Goal: Transaction & Acquisition: Purchase product/service

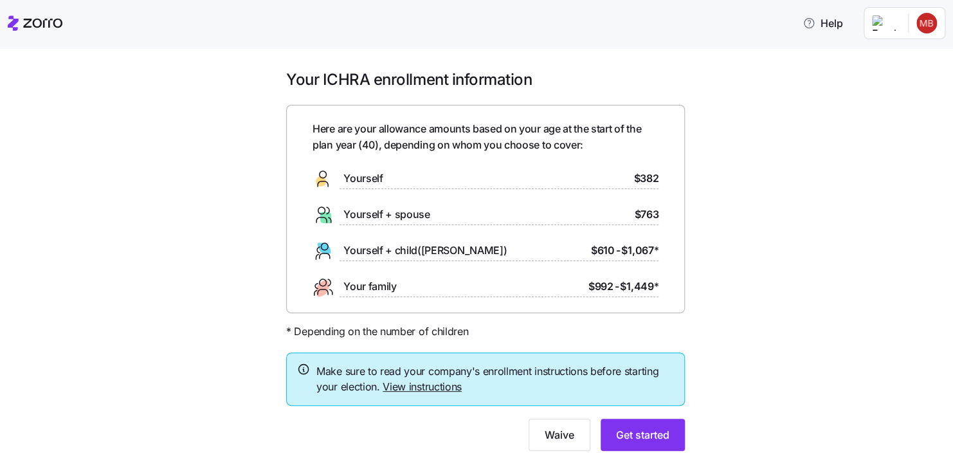
scroll to position [21, 0]
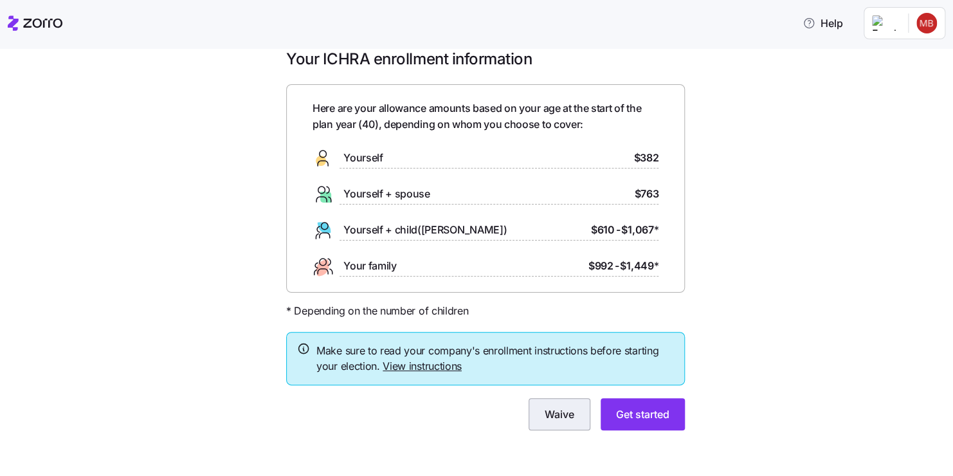
click at [552, 428] on button "Waive" at bounding box center [560, 414] width 62 height 32
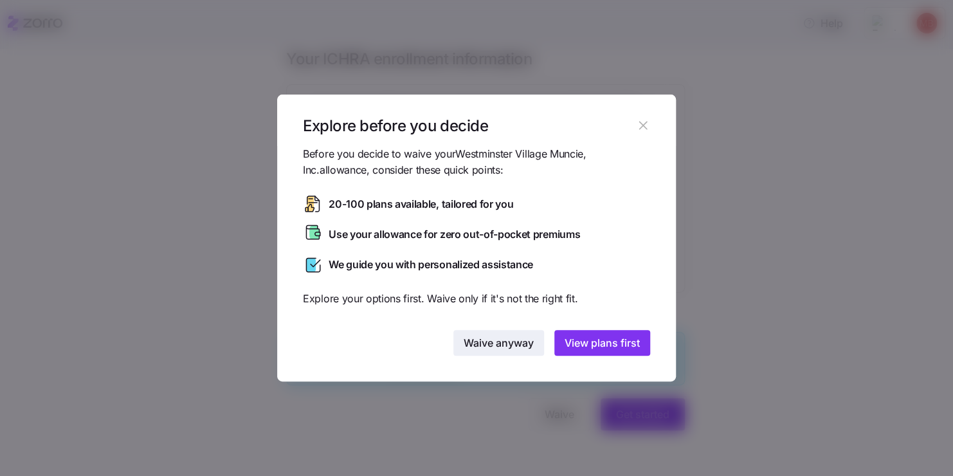
click at [489, 340] on span "Waive anyway" at bounding box center [499, 342] width 70 height 15
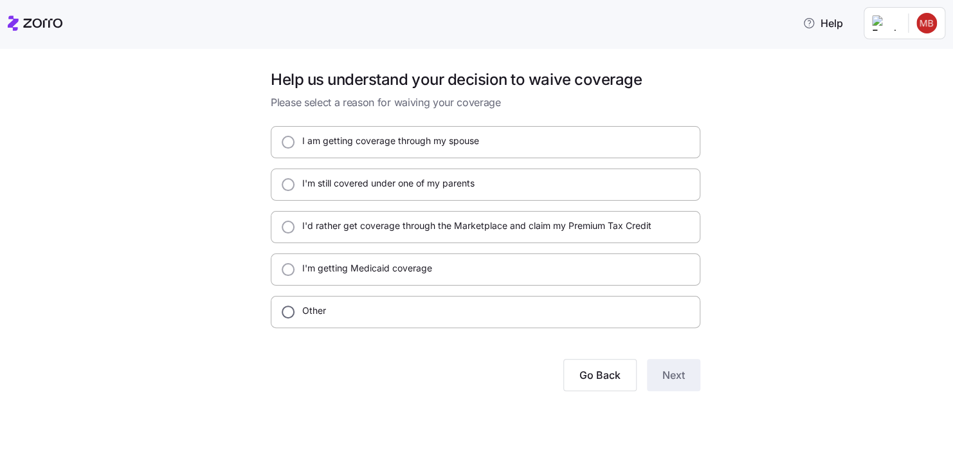
click at [290, 316] on input "Other" at bounding box center [288, 312] width 13 height 13
radio input "true"
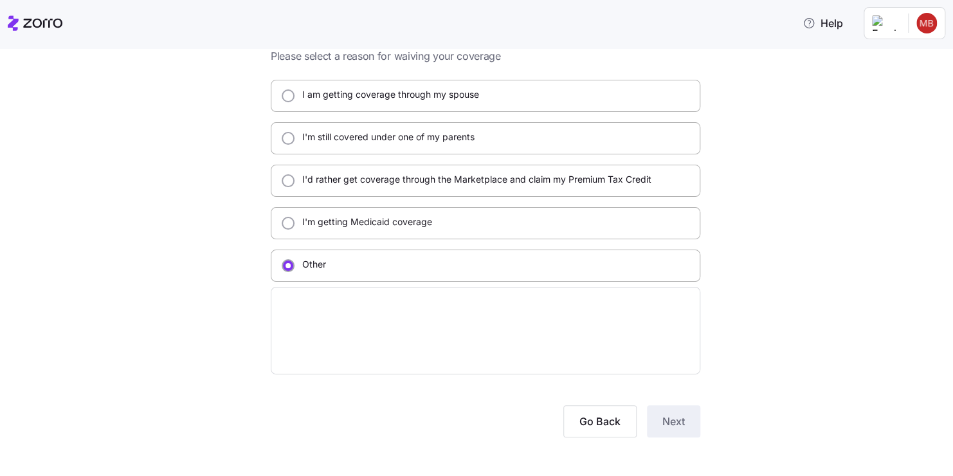
scroll to position [52, 0]
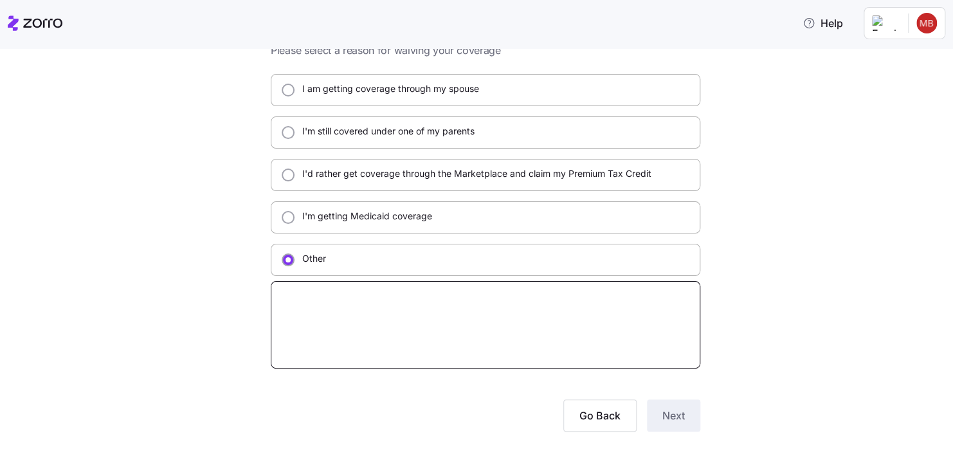
click at [554, 362] on textarea at bounding box center [486, 324] width 430 height 87
type textarea "x"
type textarea "T"
type textarea "x"
type textarea "To"
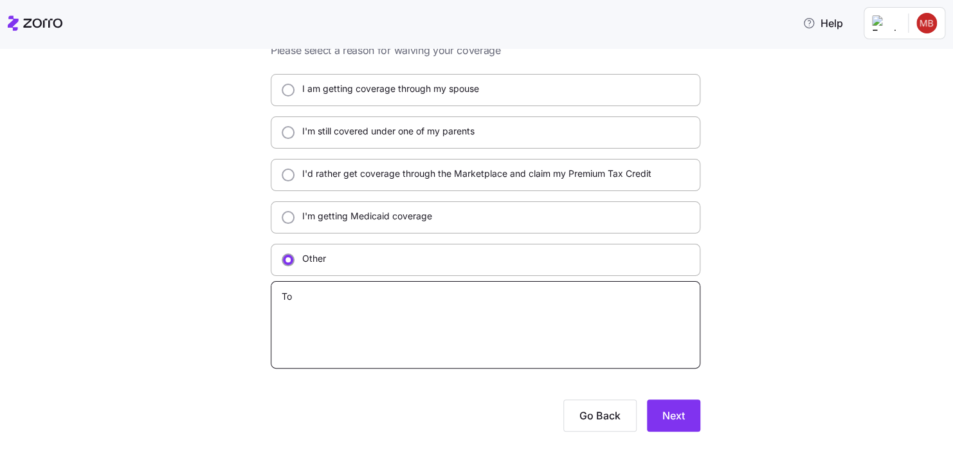
type textarea "x"
type textarea "Too"
type textarea "x"
type textarea "Too"
type textarea "x"
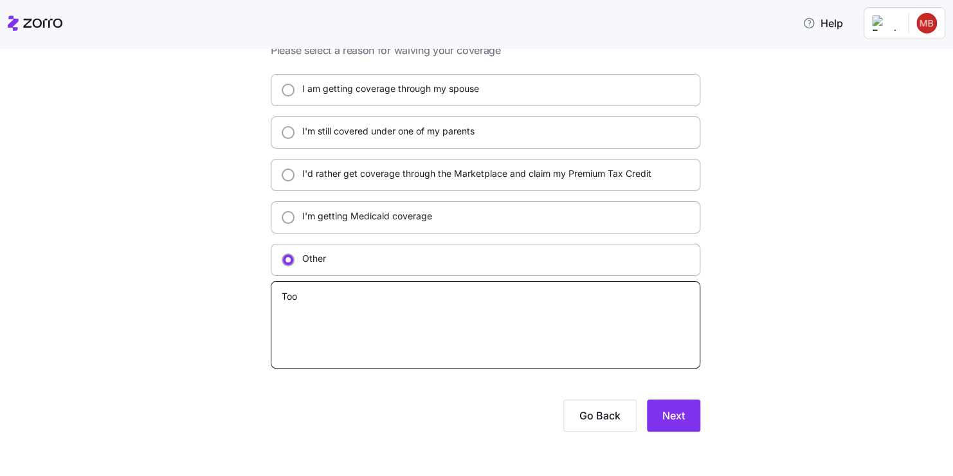
type textarea "Too e"
type textarea "x"
type textarea "Too ex"
type textarea "x"
type textarea "Too exp"
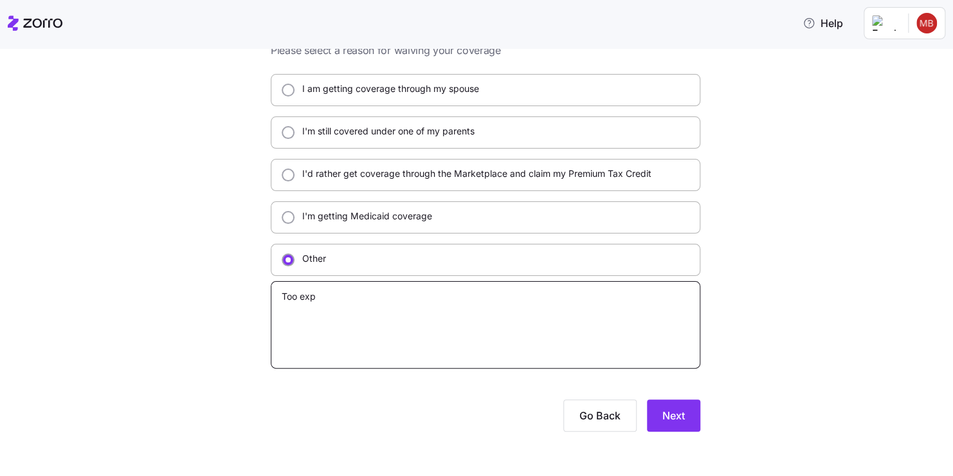
type textarea "x"
type textarea "Too expe"
type textarea "x"
type textarea "Too expen"
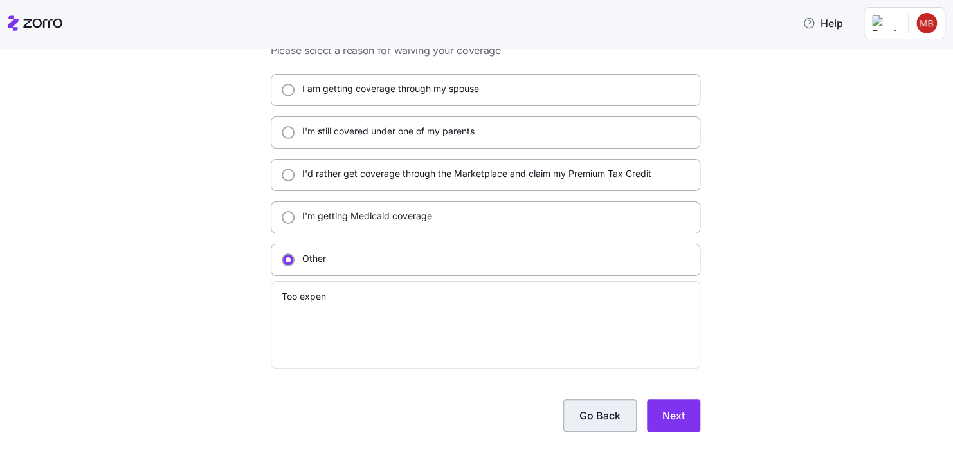
click at [599, 412] on span "Go Back" at bounding box center [600, 415] width 41 height 15
type textarea "x"
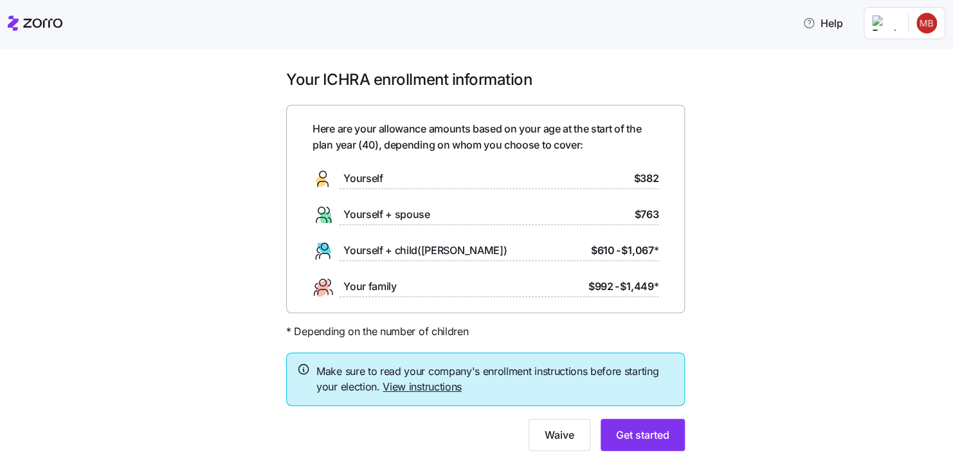
click at [928, 23] on html "Help Your ICHRA enrollment information Here are your allowance amounts based on…" at bounding box center [476, 234] width 953 height 468
click at [651, 422] on button "Get started" at bounding box center [643, 435] width 84 height 32
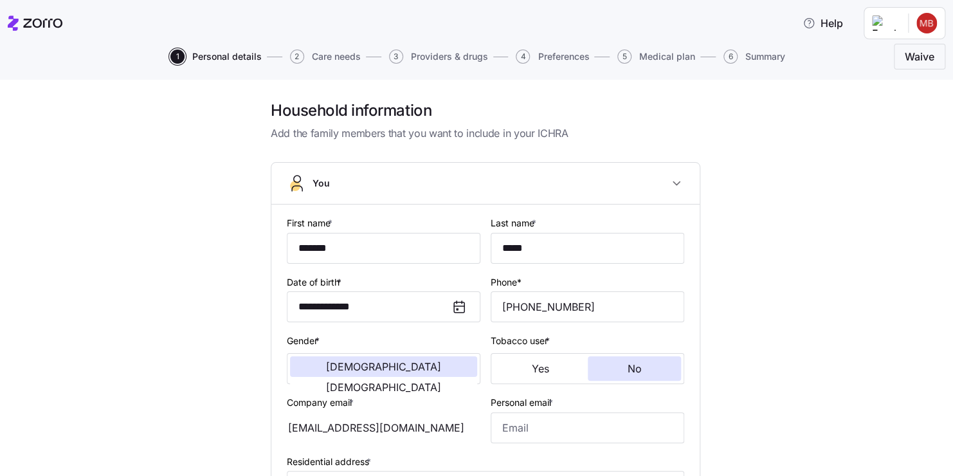
click at [784, 207] on div "**********" at bounding box center [485, 448] width 899 height 697
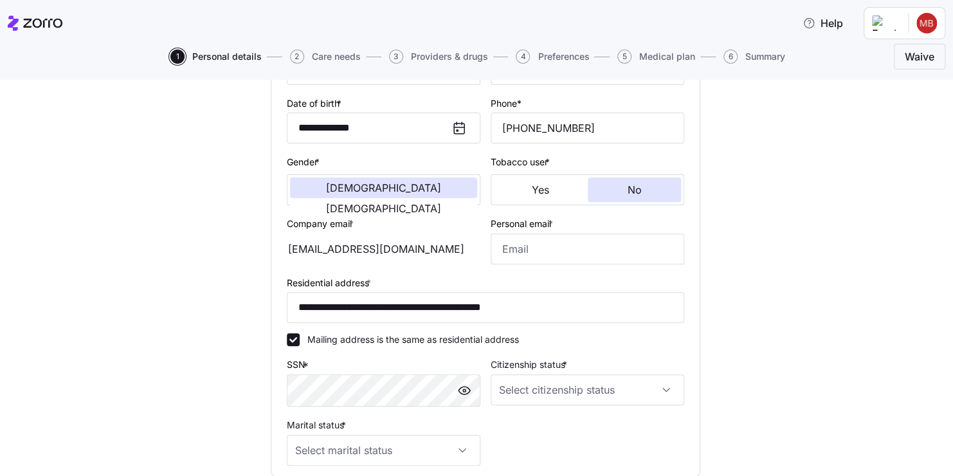
scroll to position [211, 0]
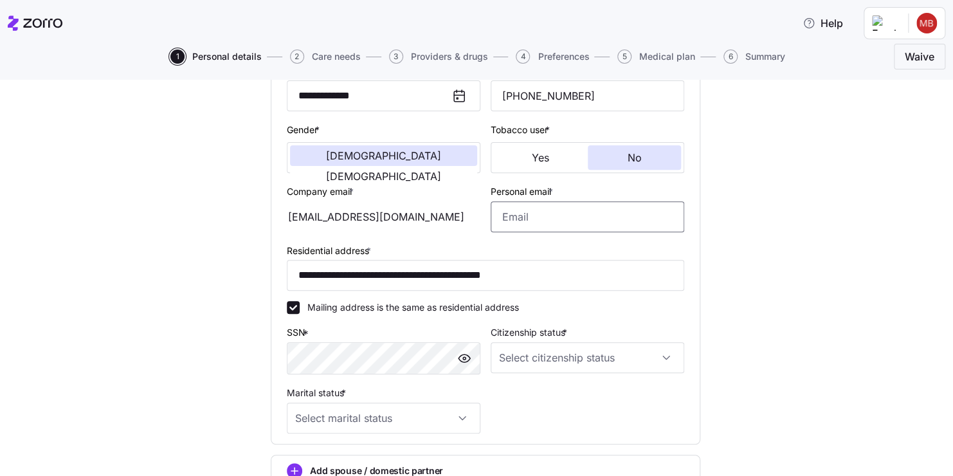
click at [578, 208] on input "Personal email *" at bounding box center [588, 216] width 194 height 31
type input "[EMAIL_ADDRESS][DOMAIN_NAME]"
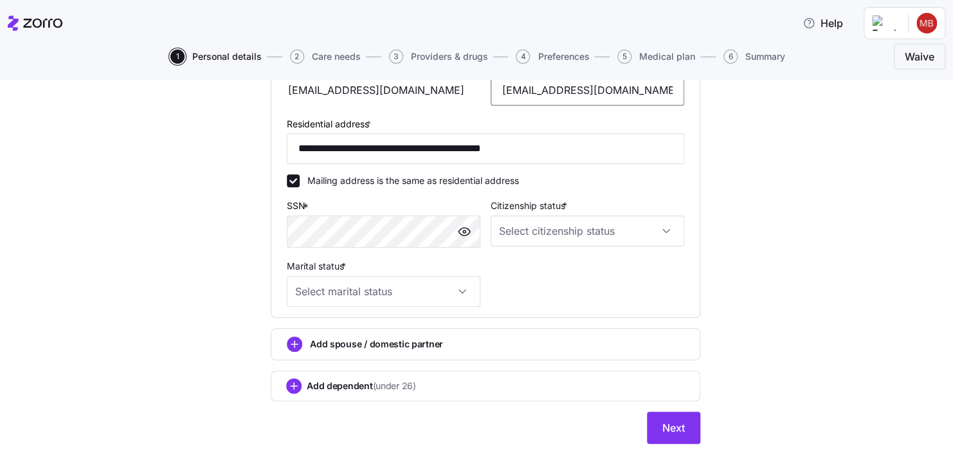
scroll to position [349, 0]
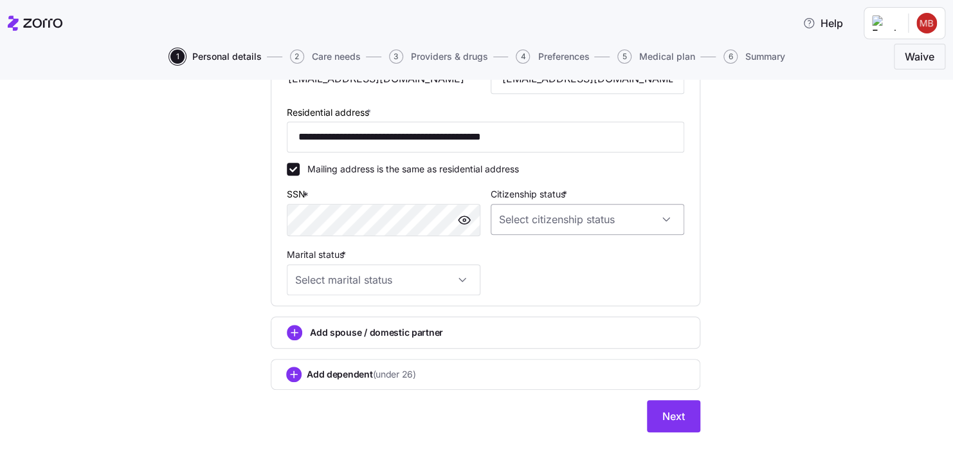
click at [657, 221] on input "Citizenship status *" at bounding box center [588, 219] width 194 height 31
click at [538, 247] on div "[DEMOGRAPHIC_DATA] citizen" at bounding box center [582, 256] width 183 height 27
type input "[DEMOGRAPHIC_DATA] citizen"
click at [451, 278] on input "Marital status *" at bounding box center [384, 279] width 194 height 31
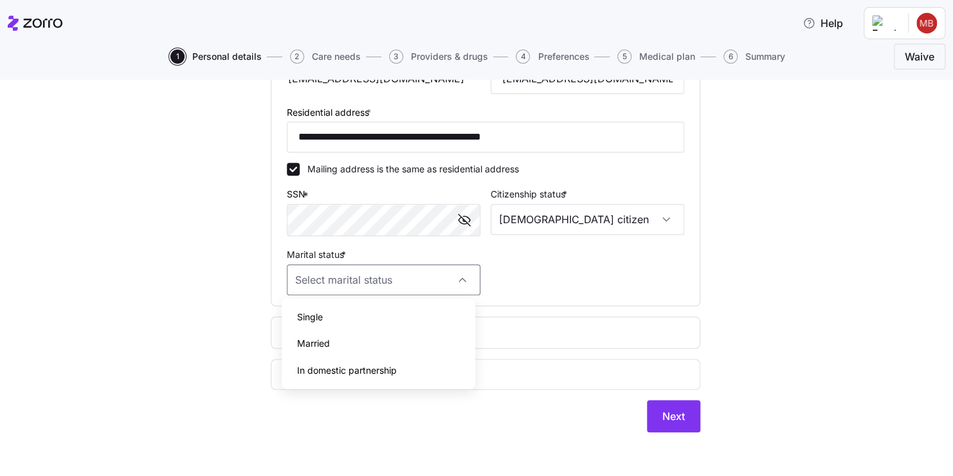
click at [376, 316] on div "Single" at bounding box center [378, 317] width 183 height 27
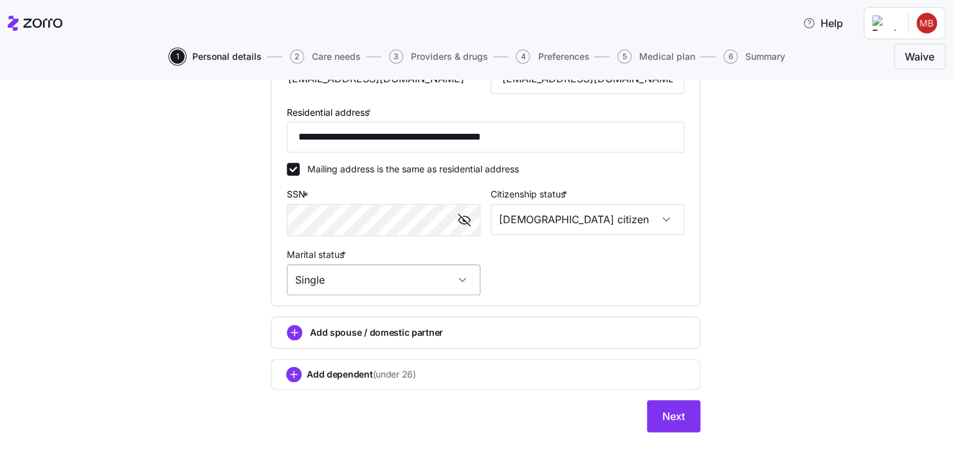
click at [456, 280] on input "Single" at bounding box center [384, 279] width 194 height 31
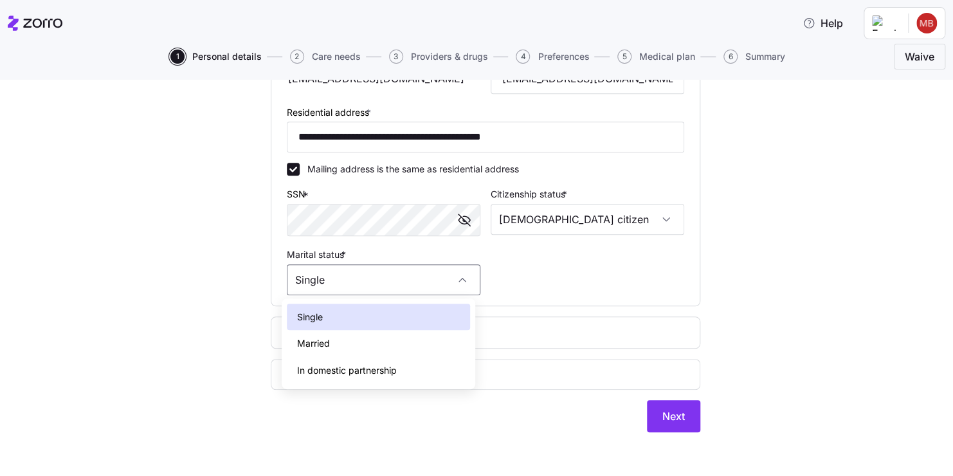
click at [353, 336] on div "Married" at bounding box center [378, 343] width 183 height 27
type input "Married"
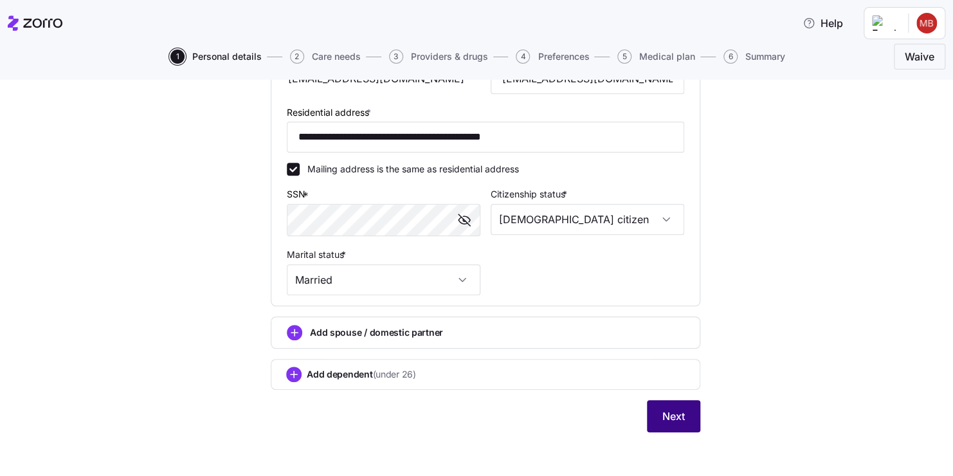
click at [670, 405] on button "Next" at bounding box center [673, 416] width 53 height 32
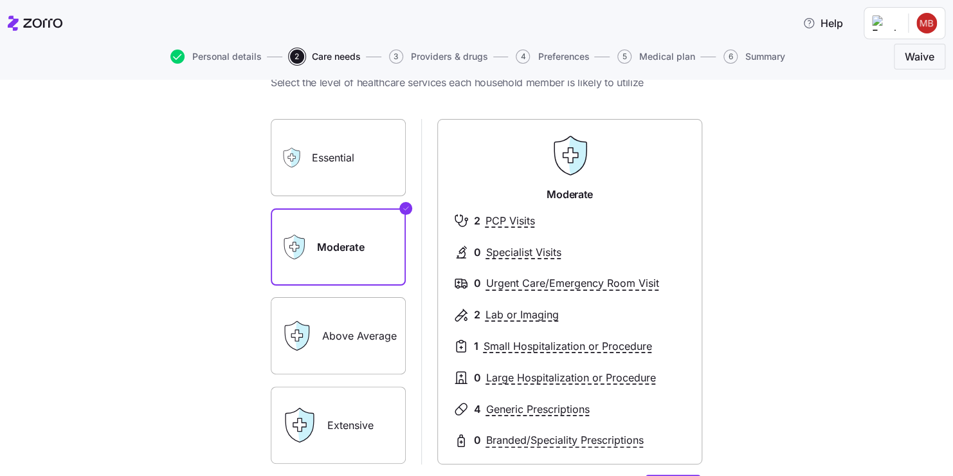
scroll to position [48, 0]
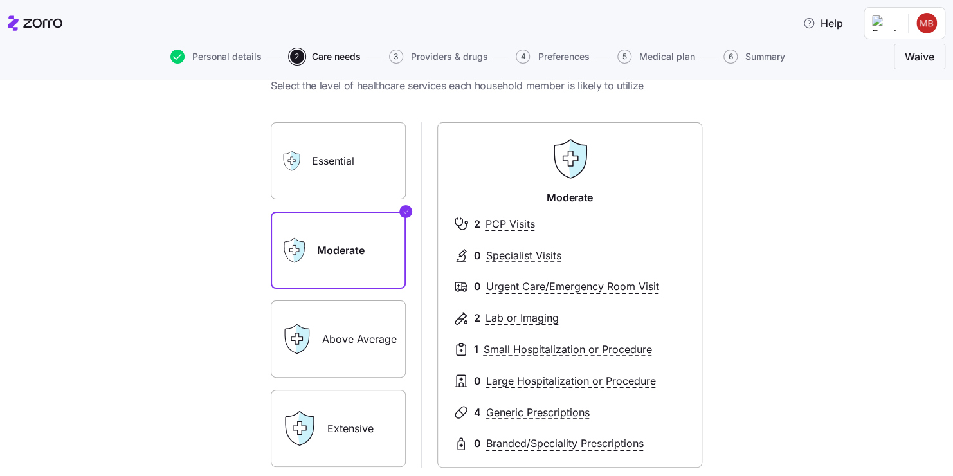
click at [353, 347] on label "Above Average" at bounding box center [338, 338] width 135 height 77
click at [0, 0] on input "Above Average" at bounding box center [0, 0] width 0 height 0
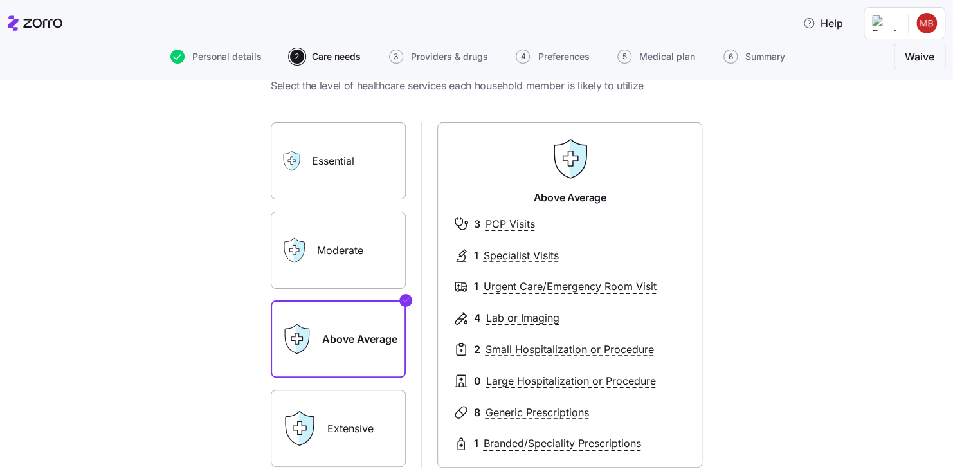
click at [327, 180] on label "Essential" at bounding box center [338, 160] width 135 height 77
click at [0, 0] on input "Essential" at bounding box center [0, 0] width 0 height 0
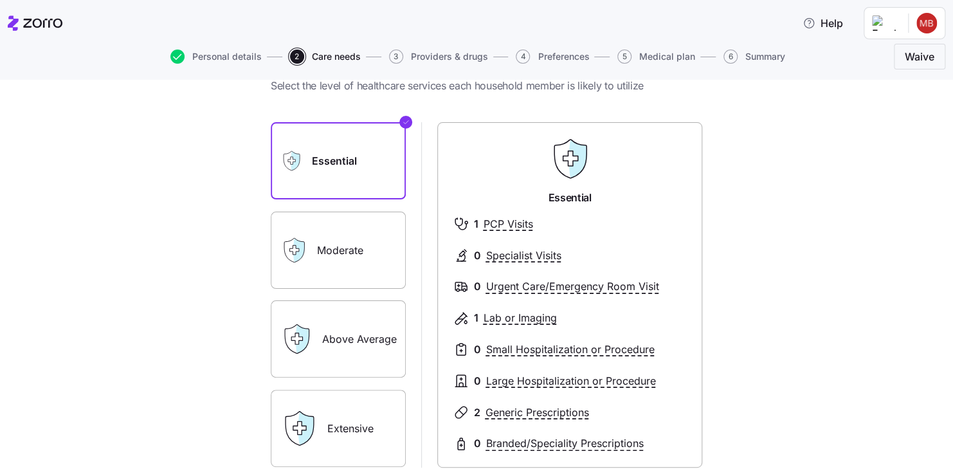
click at [369, 354] on label "Above Average" at bounding box center [338, 338] width 135 height 77
click at [0, 0] on input "Above Average" at bounding box center [0, 0] width 0 height 0
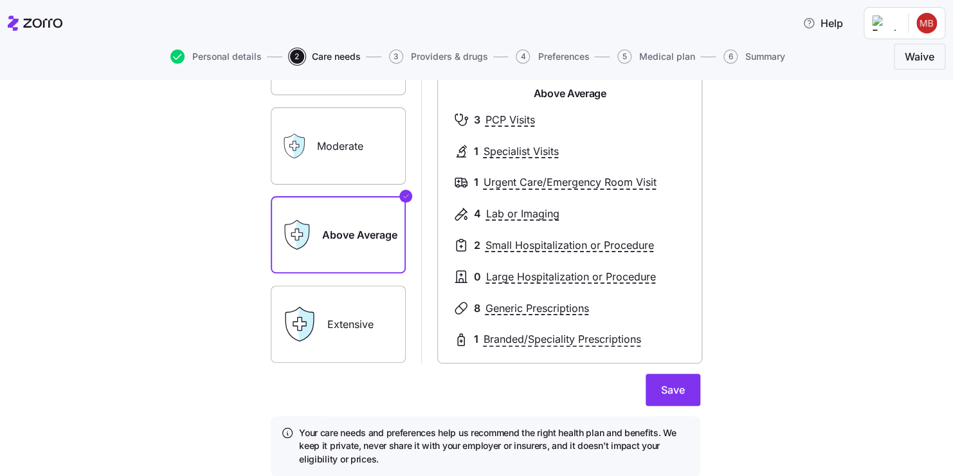
scroll to position [198, 0]
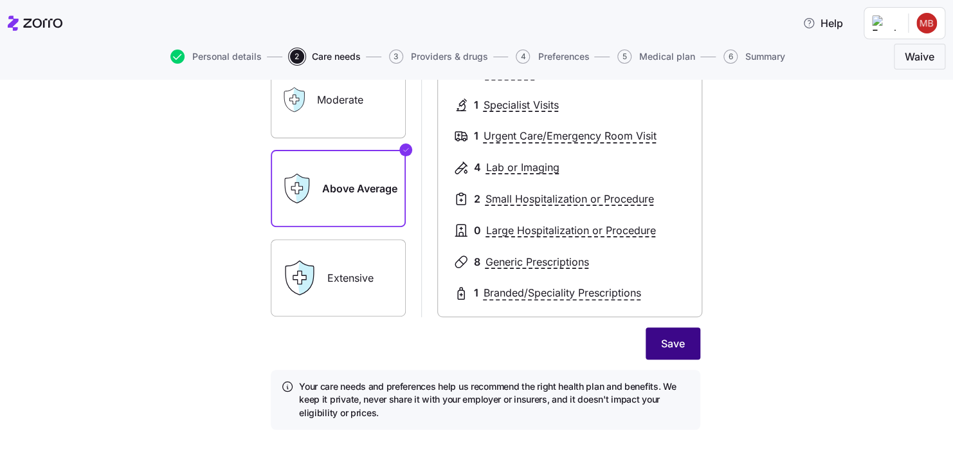
click at [682, 338] on button "Save" at bounding box center [673, 343] width 55 height 32
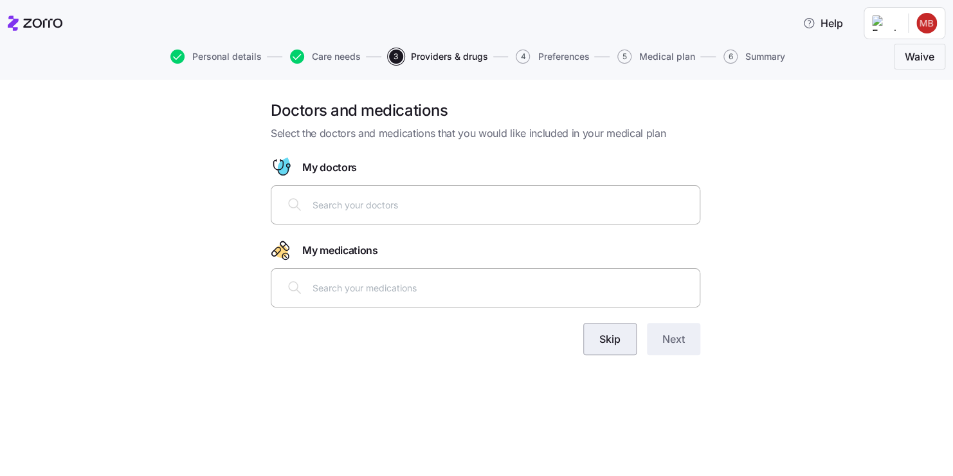
click at [625, 337] on button "Skip" at bounding box center [609, 339] width 53 height 32
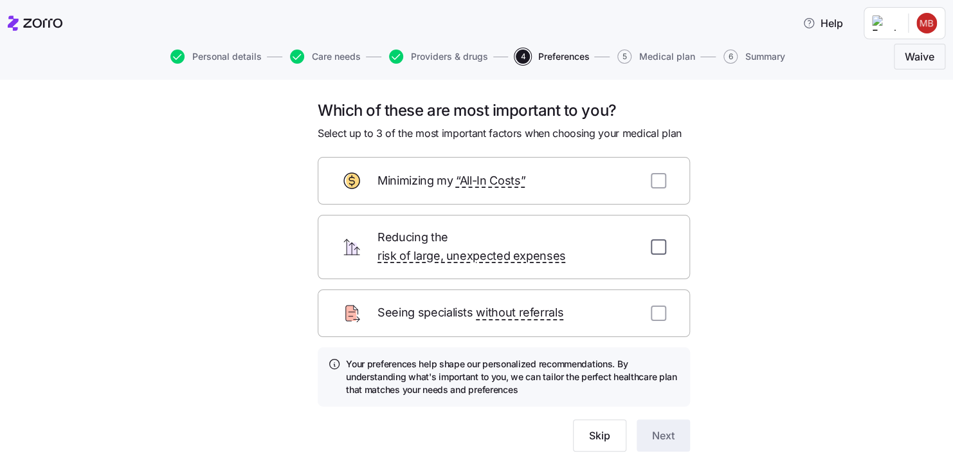
click at [654, 239] on input "checkbox" at bounding box center [658, 246] width 15 height 15
checkbox input "true"
click at [653, 187] on input "checkbox" at bounding box center [658, 180] width 15 height 15
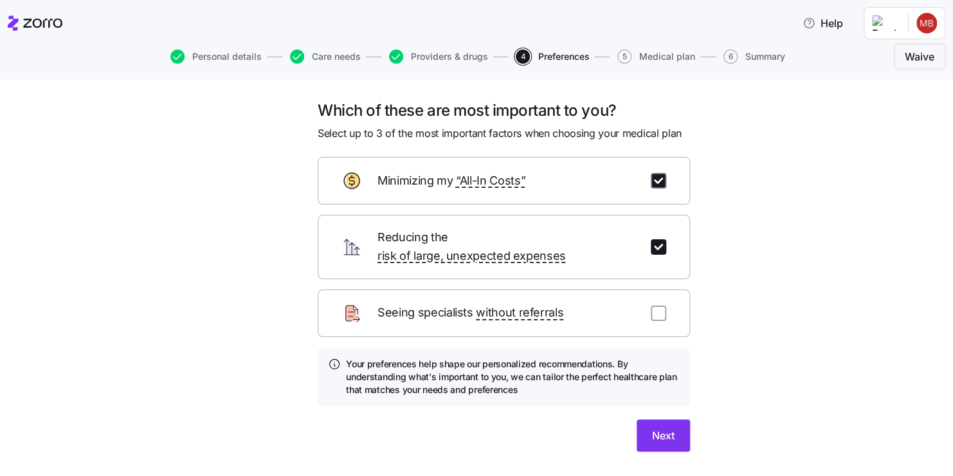
checkbox input "true"
click at [654, 306] on input "checkbox" at bounding box center [658, 313] width 15 height 15
checkbox input "true"
click at [644, 428] on button "Next" at bounding box center [663, 435] width 53 height 32
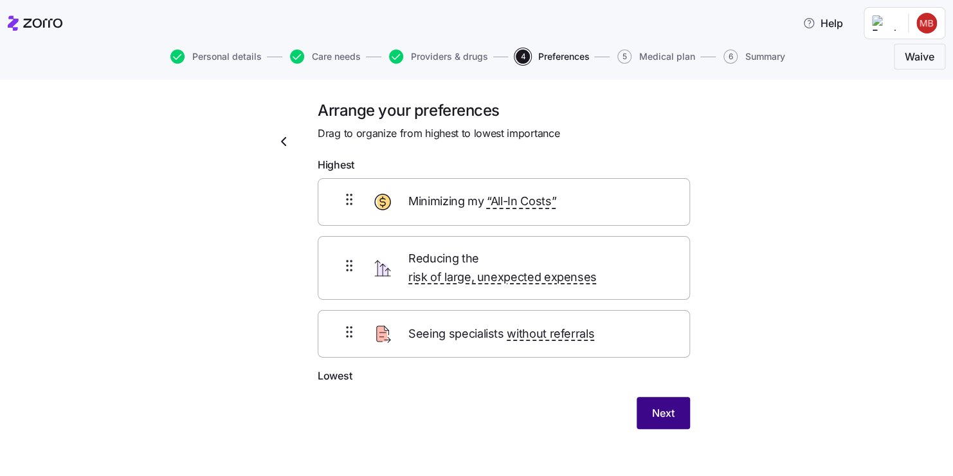
click at [668, 405] on span "Next" at bounding box center [663, 412] width 23 height 15
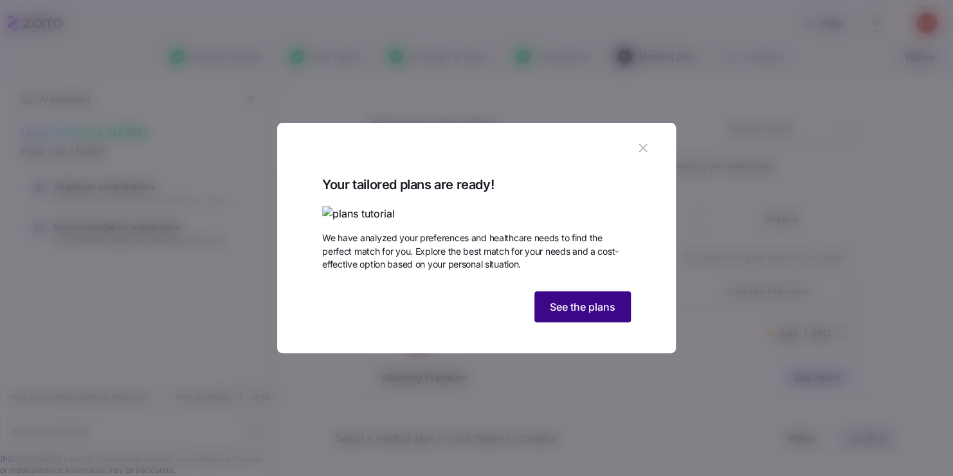
click at [623, 322] on button "See the plans" at bounding box center [582, 306] width 96 height 31
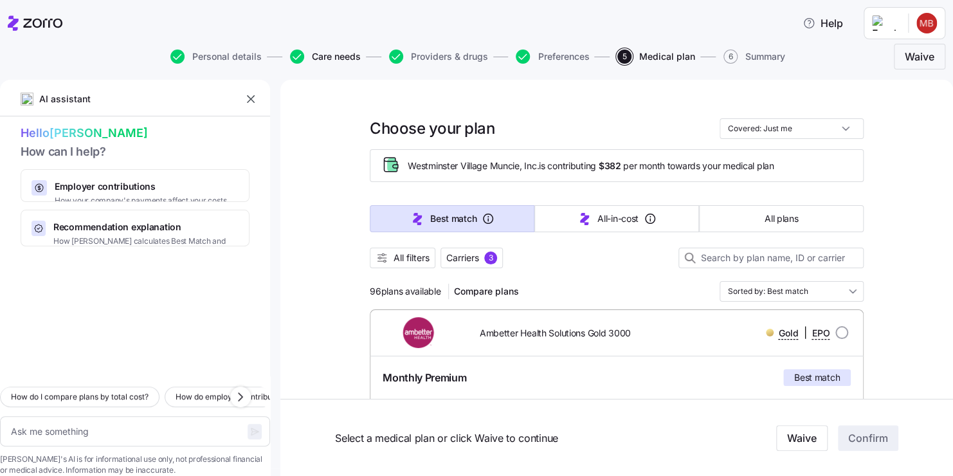
click at [320, 53] on span "Care needs" at bounding box center [336, 56] width 49 height 9
type textarea "x"
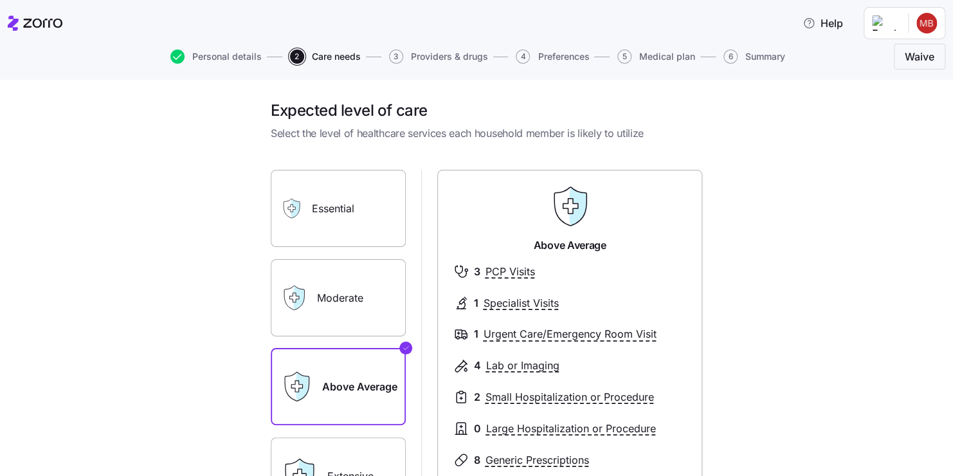
click at [333, 288] on label "Moderate" at bounding box center [338, 297] width 135 height 77
click at [0, 0] on input "Moderate" at bounding box center [0, 0] width 0 height 0
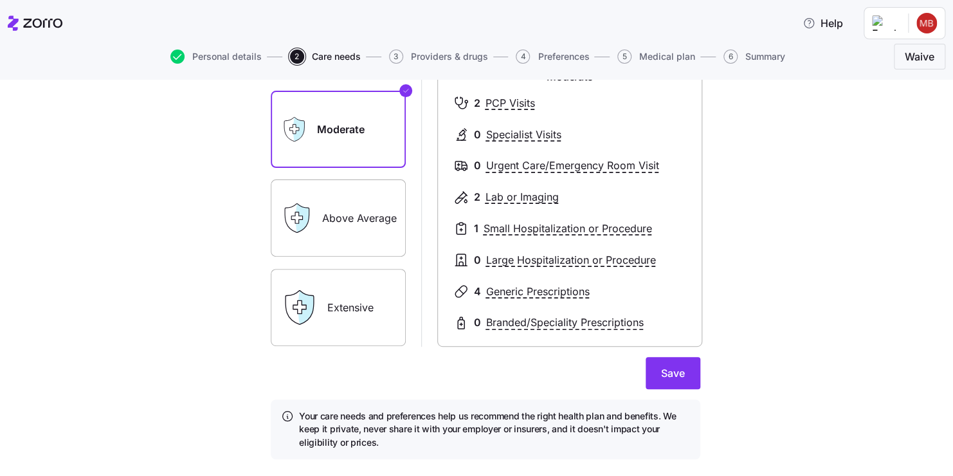
scroll to position [196, 0]
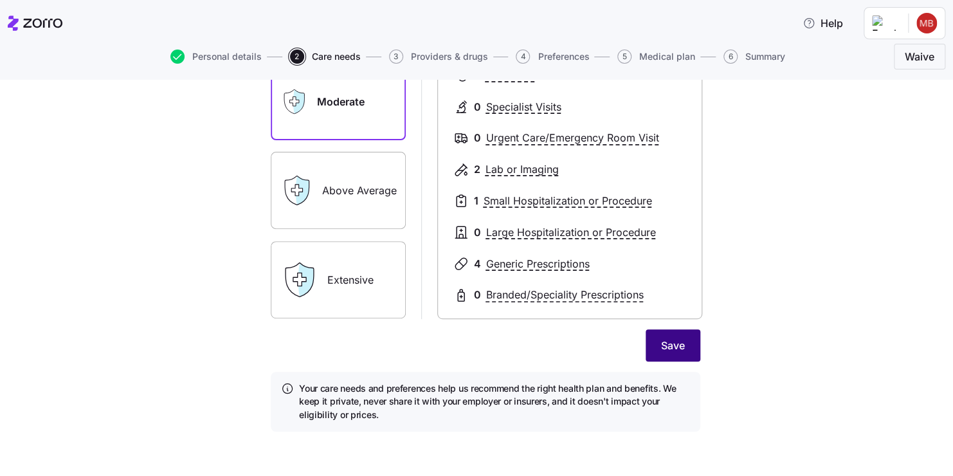
click at [676, 344] on span "Save" at bounding box center [673, 345] width 24 height 15
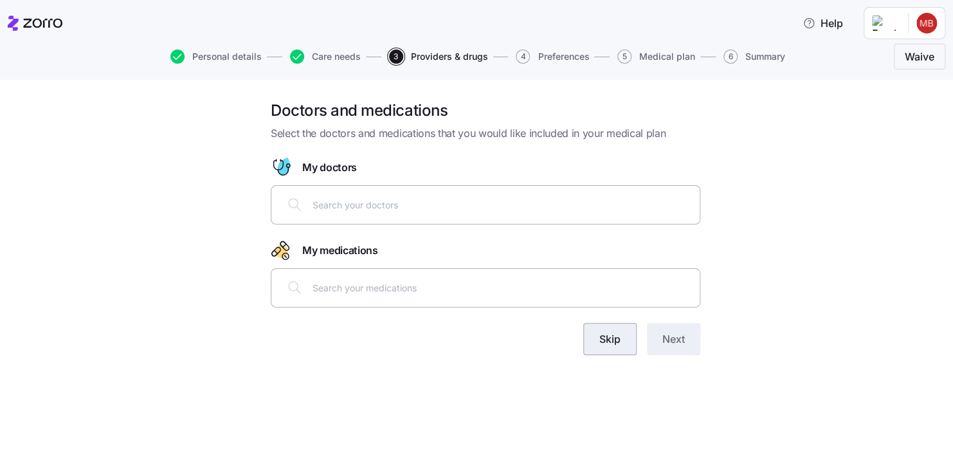
click at [626, 337] on button "Skip" at bounding box center [609, 339] width 53 height 32
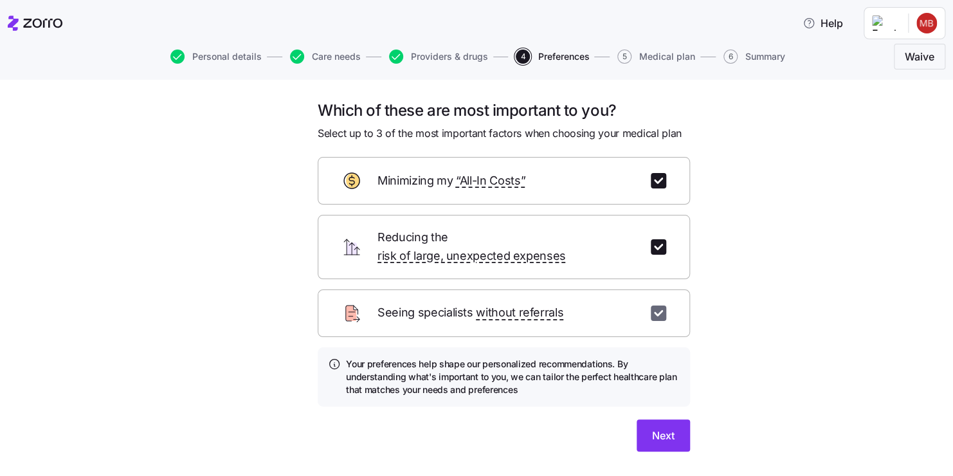
click at [659, 306] on input "checkbox" at bounding box center [658, 313] width 15 height 15
checkbox input "false"
click at [657, 183] on input "checkbox" at bounding box center [658, 180] width 15 height 15
checkbox input "false"
click at [655, 419] on button "Next" at bounding box center [663, 435] width 53 height 32
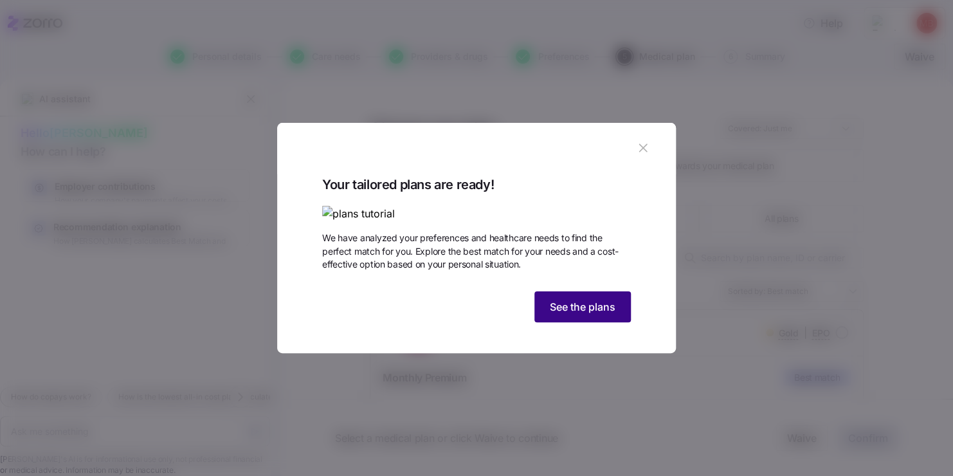
click at [597, 315] on span "See the plans" at bounding box center [583, 306] width 66 height 15
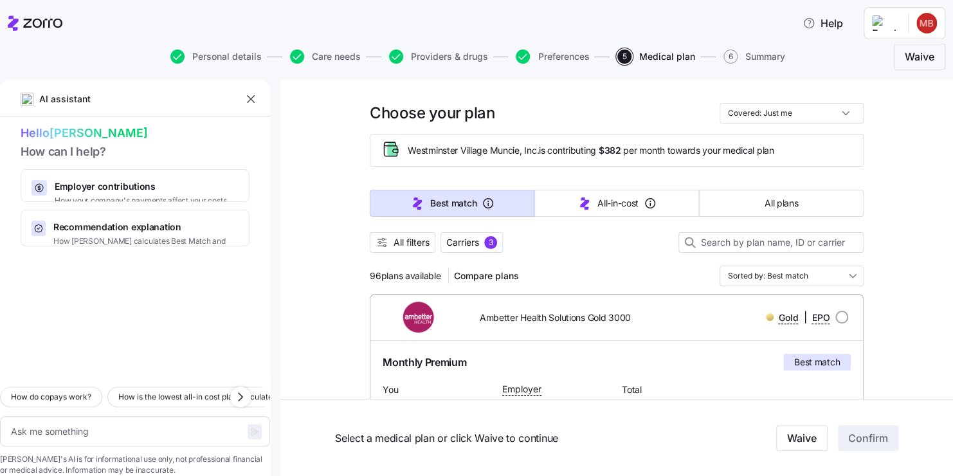
scroll to position [9, 0]
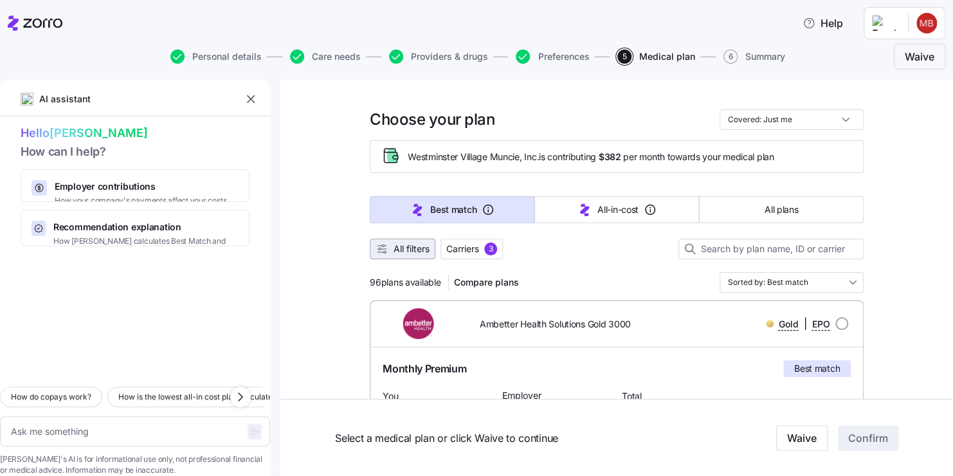
click at [399, 241] on button "All filters" at bounding box center [403, 249] width 66 height 21
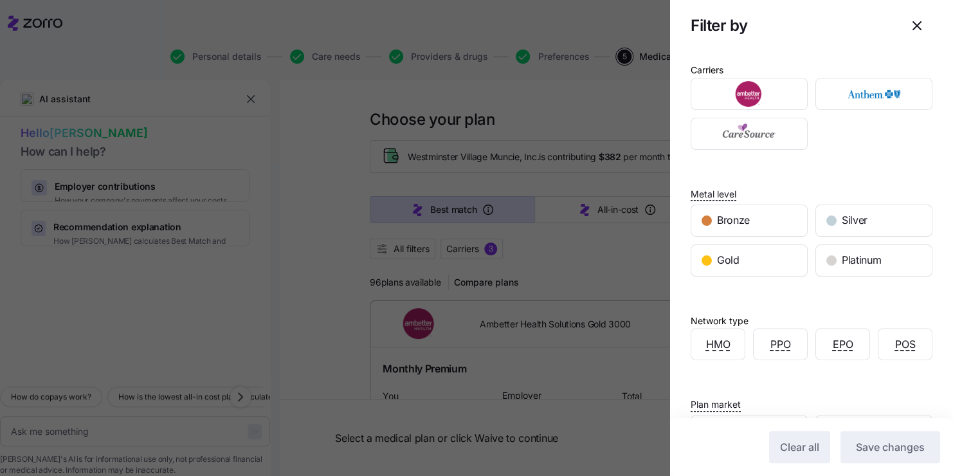
click at [617, 105] on div at bounding box center [476, 238] width 953 height 476
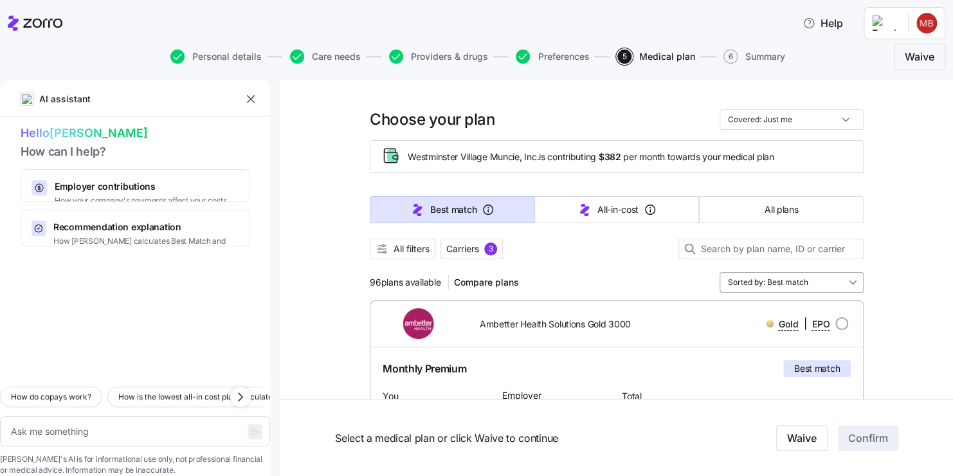
click at [839, 285] on input "Sorted by: Best match" at bounding box center [792, 282] width 144 height 21
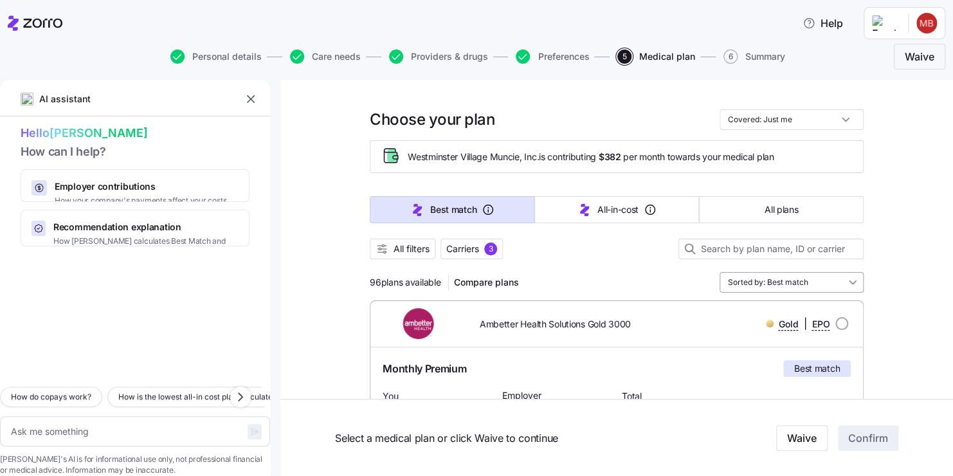
click at [843, 283] on input "Sorted by: Best match" at bounding box center [792, 282] width 144 height 21
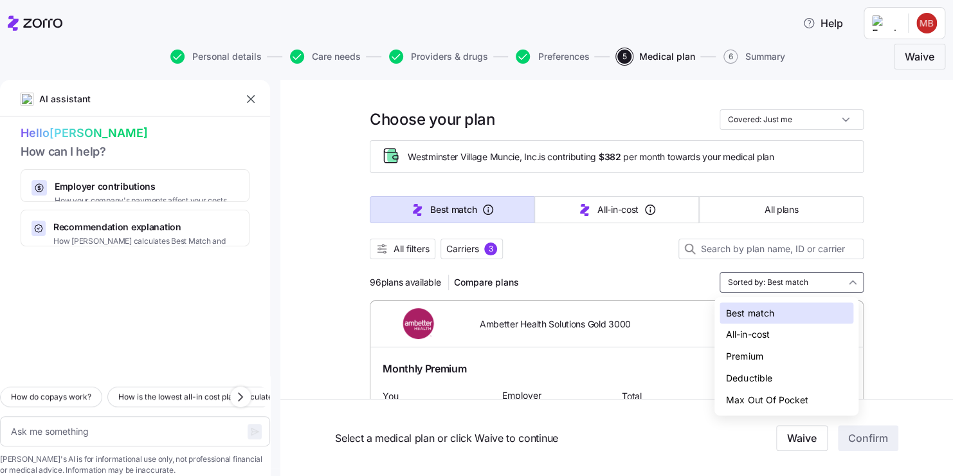
click at [776, 381] on div "Deductible" at bounding box center [787, 378] width 134 height 22
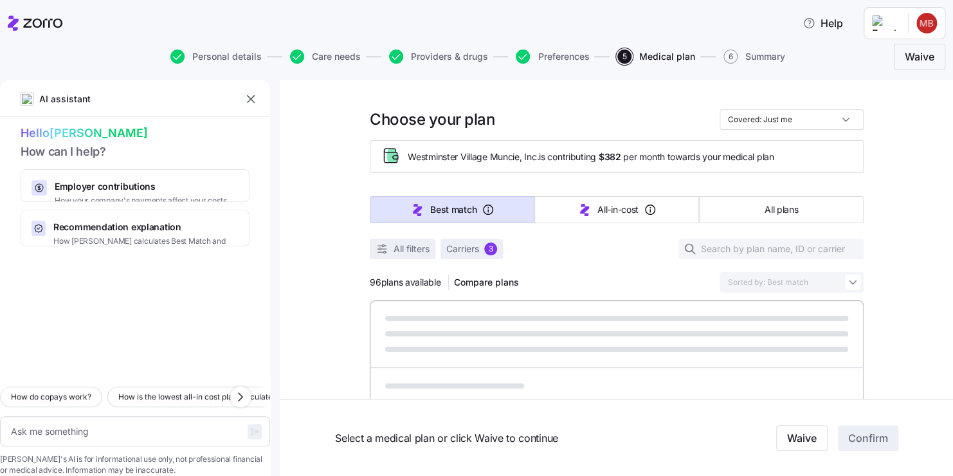
type textarea "x"
type input "Sorted by: Deductible"
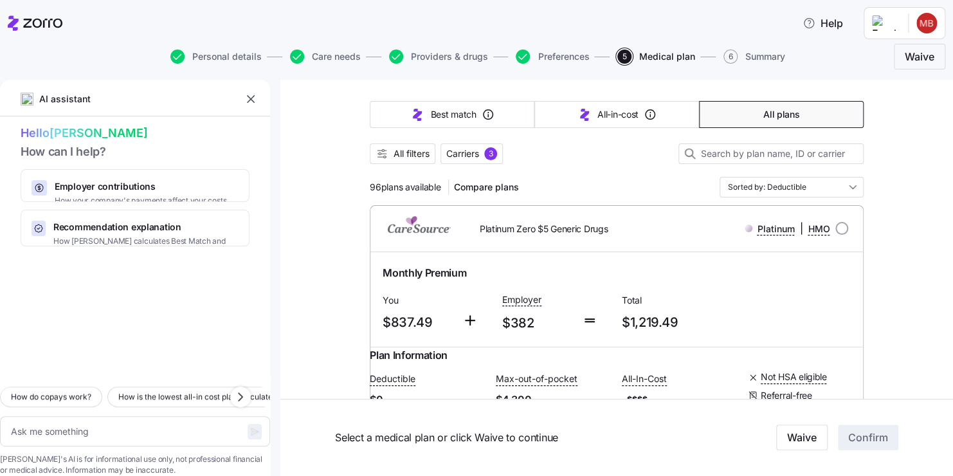
scroll to position [98, 0]
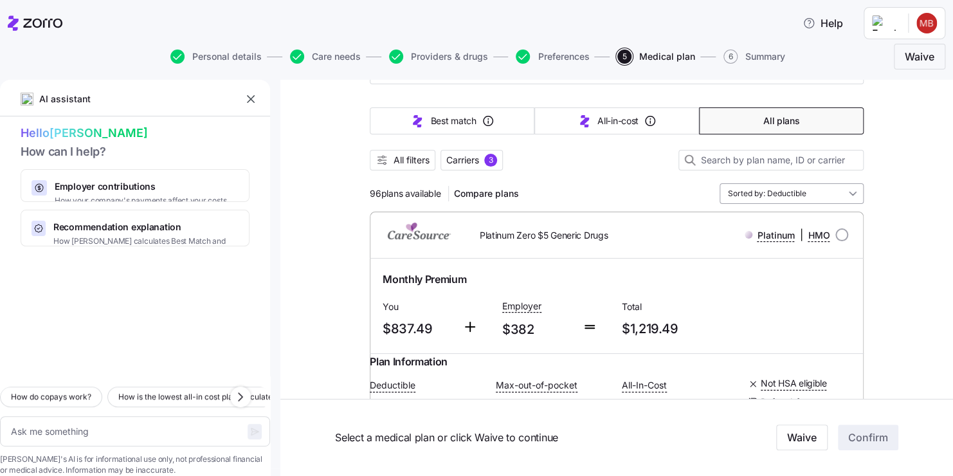
click at [837, 185] on input "Sorted by: Deductible" at bounding box center [792, 193] width 144 height 21
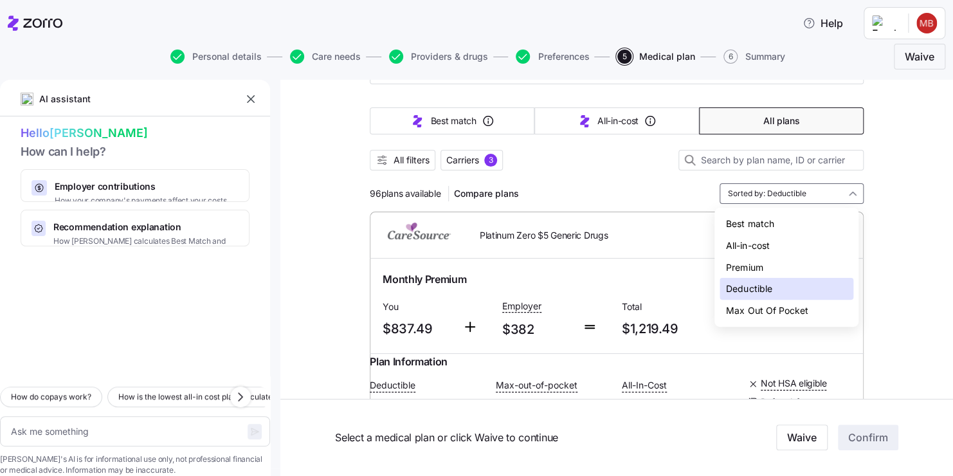
click at [787, 315] on div "Max Out Of Pocket" at bounding box center [787, 311] width 134 height 22
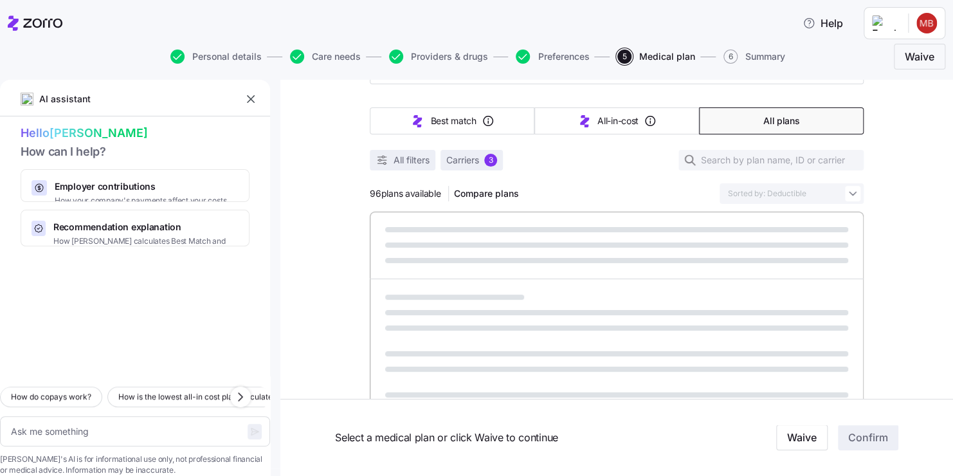
type textarea "x"
type input "Sorted by: Max Out Of Pocket"
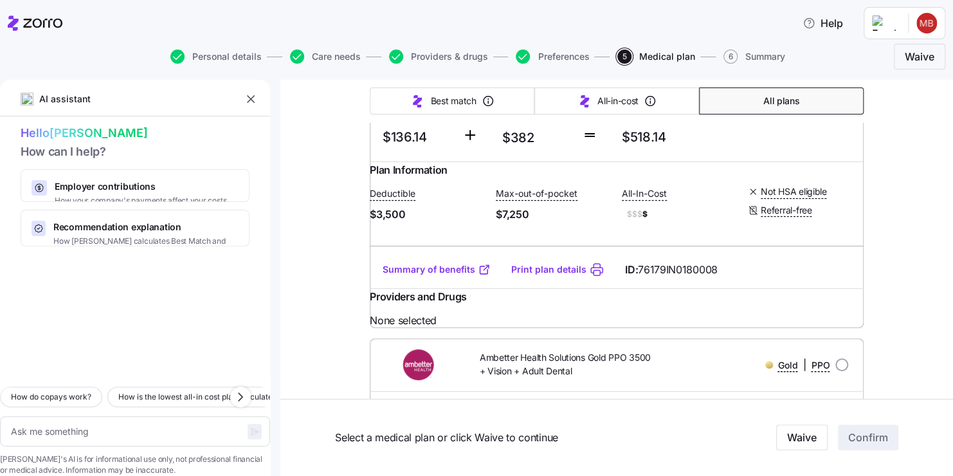
scroll to position [9659, 0]
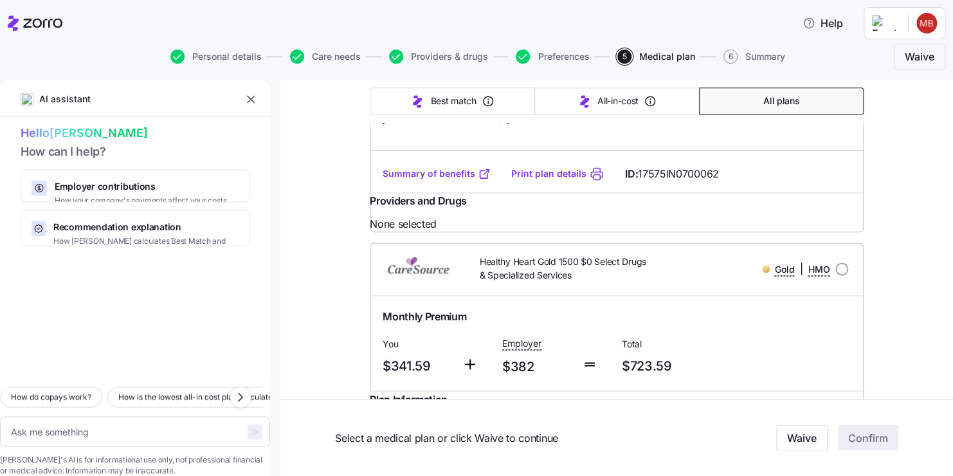
type textarea "x"
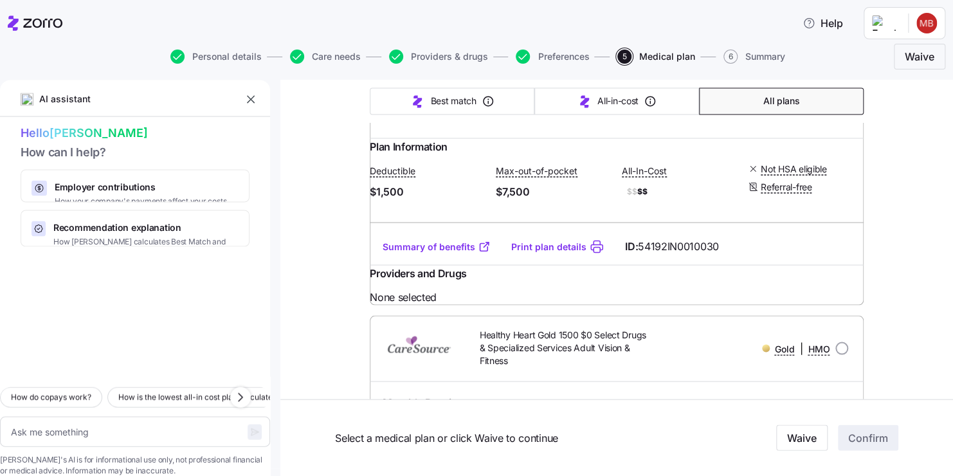
scroll to position [10661, 0]
